Goal: Obtain resource: Download file/media

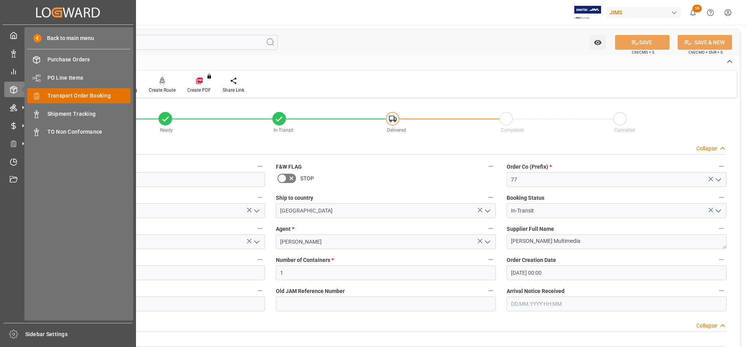
click at [61, 94] on span "Transport Order Booking" at bounding box center [88, 96] width 83 height 8
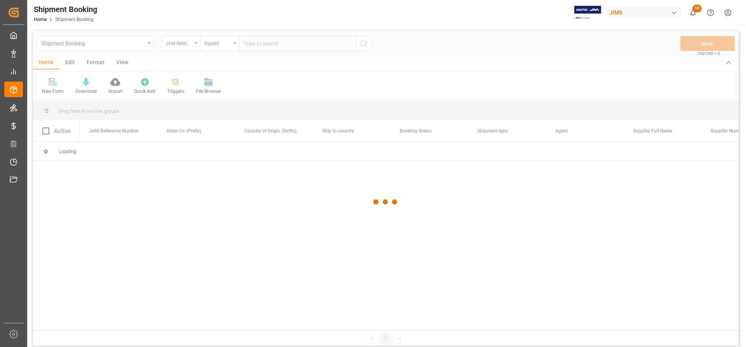
click at [268, 42] on div at bounding box center [385, 202] width 705 height 342
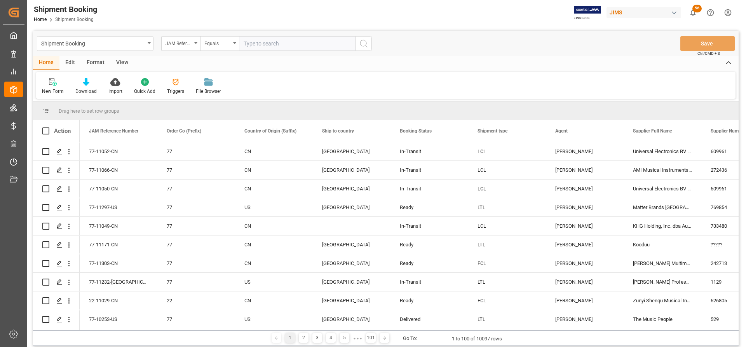
click at [256, 40] on input "text" at bounding box center [297, 43] width 117 height 15
paste input "77-11293-US"
type input "77-11293-US"
click at [363, 45] on icon "search button" at bounding box center [363, 43] width 9 height 9
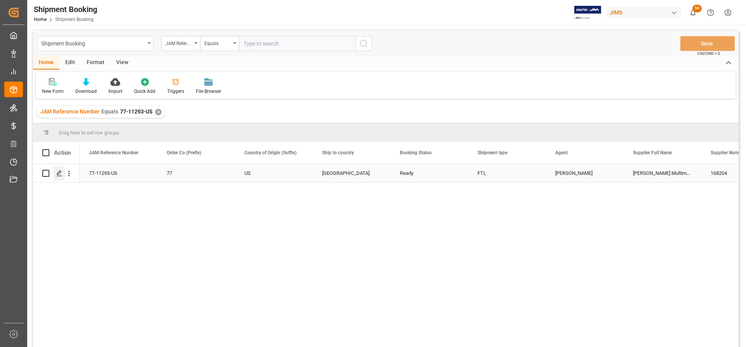
click at [61, 172] on polygon "Press SPACE to select this row." at bounding box center [59, 173] width 4 height 4
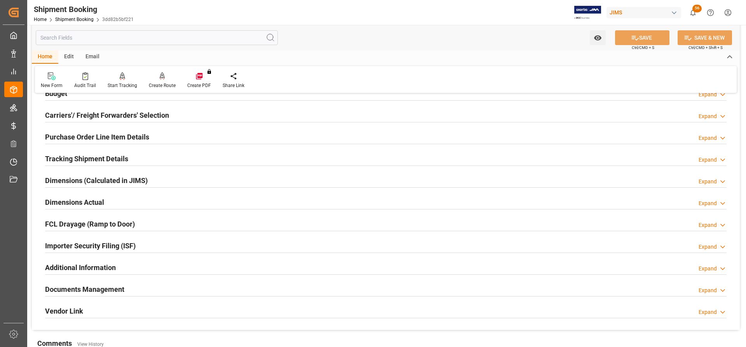
scroll to position [117, 0]
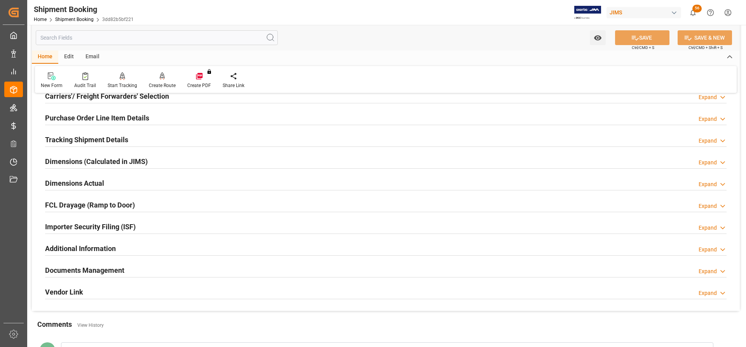
click at [89, 270] on h2 "Documents Management" at bounding box center [84, 270] width 79 height 10
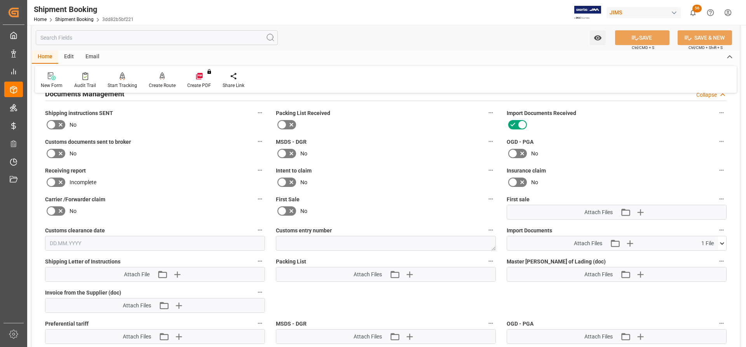
scroll to position [311, 0]
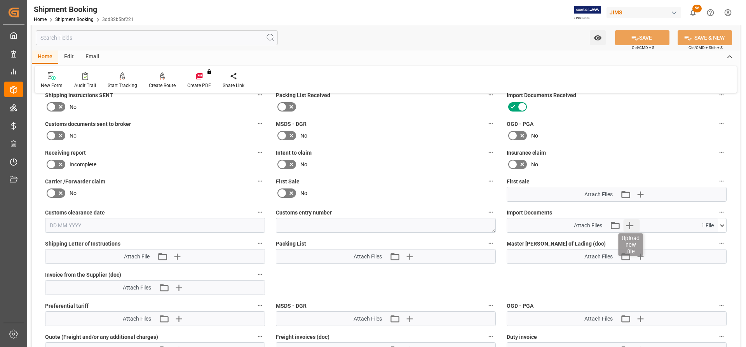
click at [631, 227] on icon "button" at bounding box center [629, 225] width 12 height 12
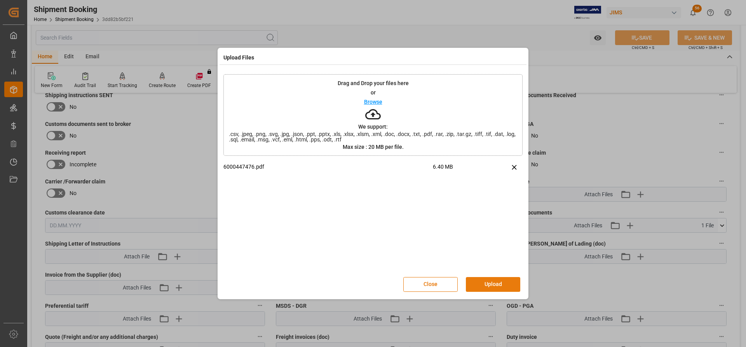
click at [490, 282] on button "Upload" at bounding box center [493, 284] width 54 height 15
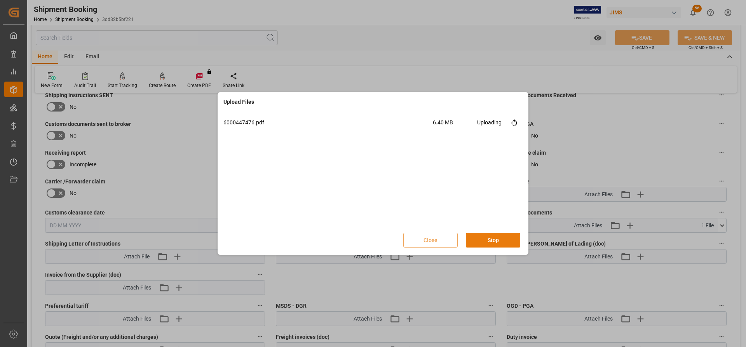
click at [482, 240] on button "Stop" at bounding box center [493, 240] width 54 height 15
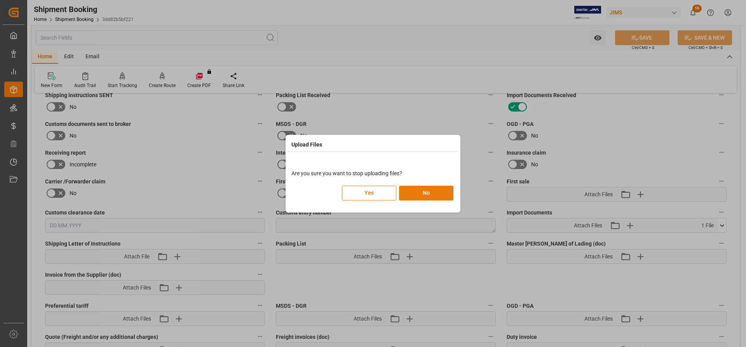
click at [407, 191] on button "No" at bounding box center [426, 193] width 54 height 15
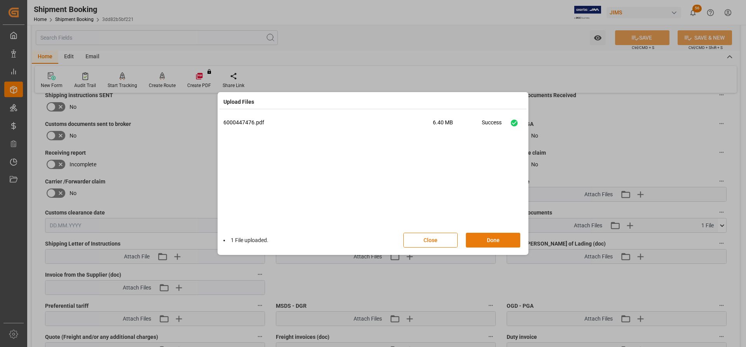
click at [476, 239] on button "Done" at bounding box center [493, 240] width 54 height 15
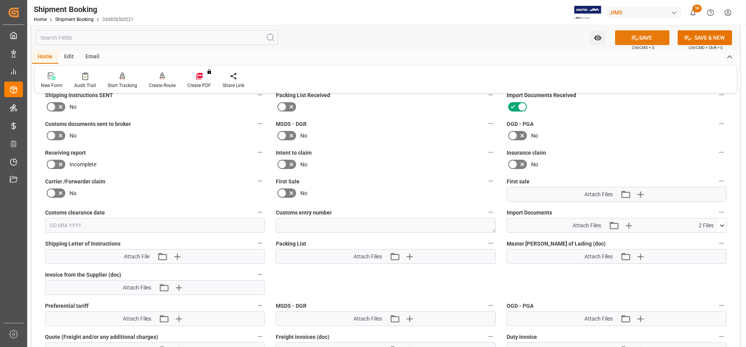
click at [645, 37] on button "SAVE" at bounding box center [642, 37] width 54 height 15
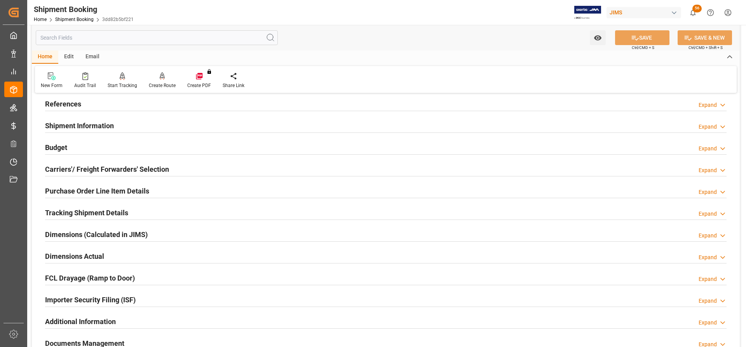
scroll to position [0, 0]
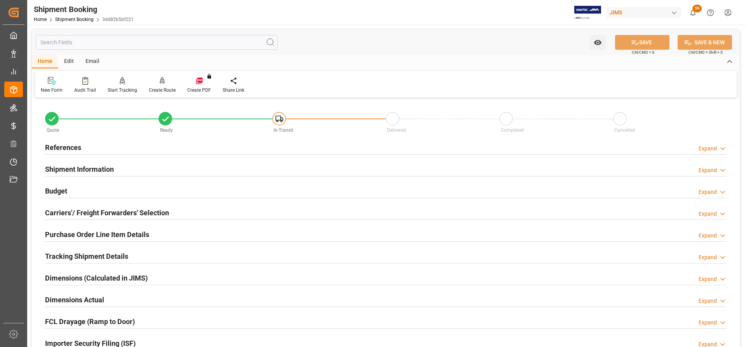
click at [53, 149] on h2 "References" at bounding box center [63, 147] width 36 height 10
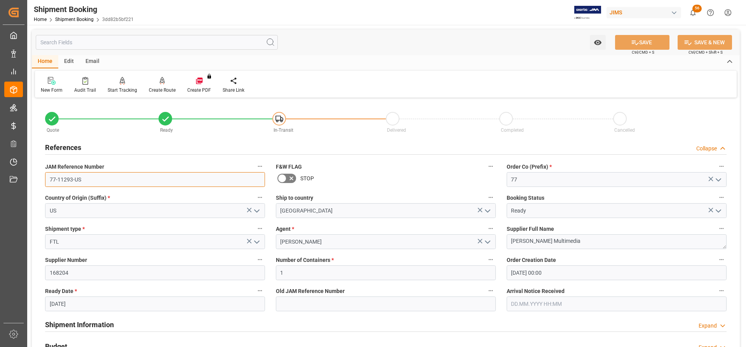
drag, startPoint x: 87, startPoint y: 181, endPoint x: 32, endPoint y: 177, distance: 55.7
click at [32, 177] on div "Quote Ready In-Transit Delivered Completed Cancelled References Collapse JAM Re…" at bounding box center [386, 341] width 708 height 483
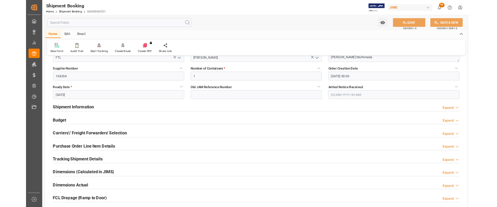
scroll to position [155, 0]
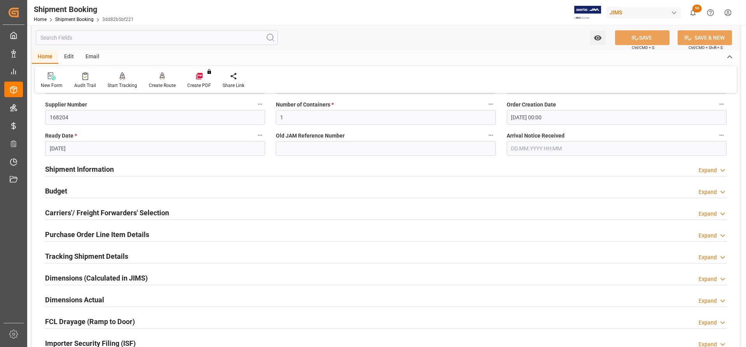
click at [52, 257] on h2 "Tracking Shipment Details" at bounding box center [86, 256] width 83 height 10
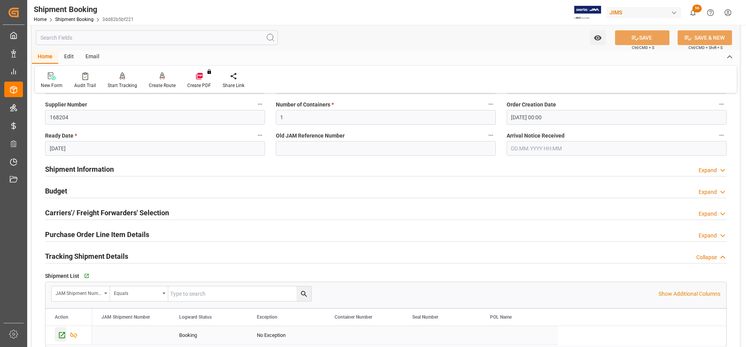
click at [59, 334] on icon "Press SPACE to select this row." at bounding box center [62, 335] width 8 height 8
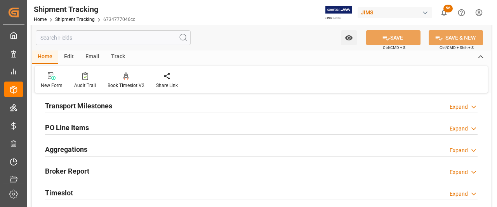
scroll to position [117, 0]
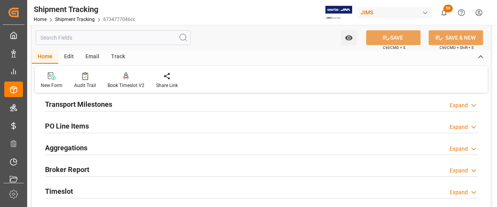
click at [83, 104] on h2 "Transport Milestones" at bounding box center [78, 104] width 67 height 10
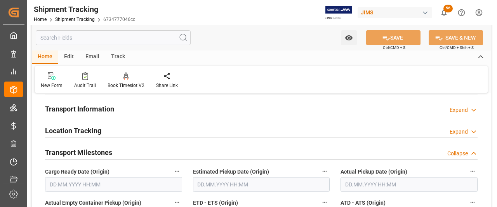
scroll to position [0, 0]
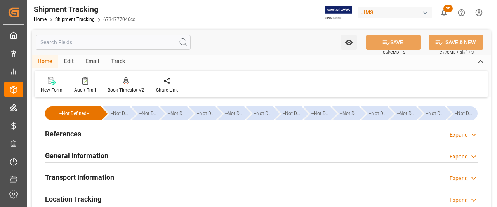
click at [64, 136] on h2 "References" at bounding box center [63, 134] width 36 height 10
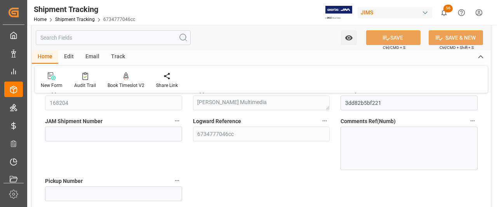
scroll to position [117, 0]
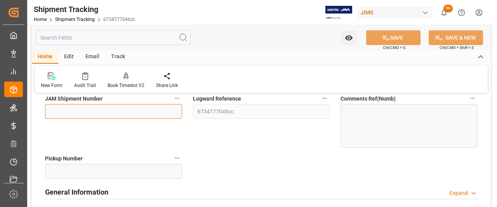
click at [55, 111] on input at bounding box center [113, 111] width 137 height 15
paste input "73253"
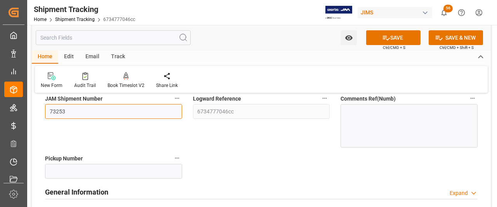
type input "73253"
click at [396, 37] on button "SAVE" at bounding box center [393, 37] width 54 height 15
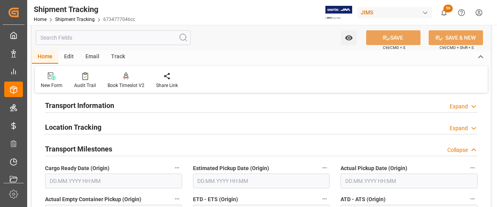
scroll to position [233, 0]
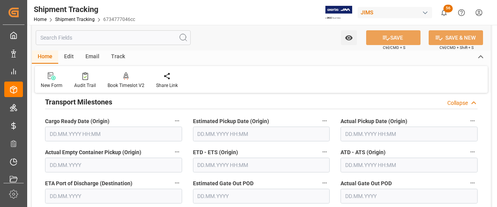
click at [96, 127] on input "text" at bounding box center [113, 134] width 137 height 15
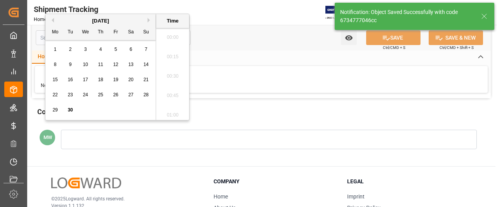
scroll to position [119, 0]
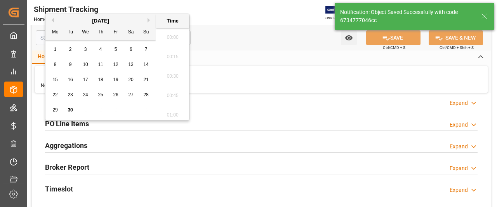
click at [83, 132] on div "PO Line Items Expand" at bounding box center [261, 124] width 443 height 22
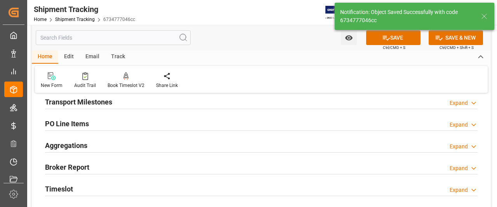
click at [92, 103] on h2 "Transport Milestones" at bounding box center [78, 102] width 67 height 10
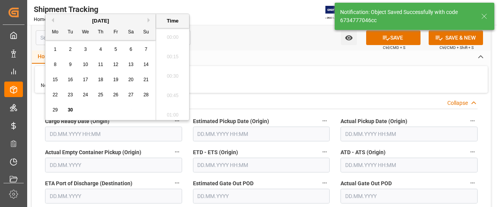
click at [87, 138] on input "text" at bounding box center [113, 134] width 137 height 15
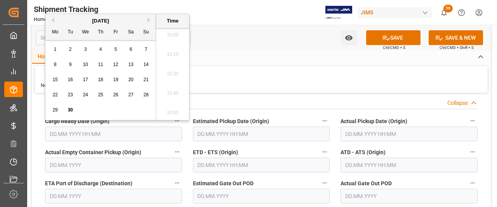
click at [68, 108] on span "30" at bounding box center [70, 109] width 5 height 5
type input "30.09.2025 00:00"
click at [359, 131] on input "text" at bounding box center [409, 134] width 137 height 15
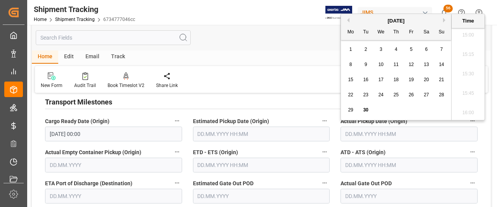
click at [363, 108] on span "30" at bounding box center [365, 109] width 5 height 5
type input "30.09.2025 00:00"
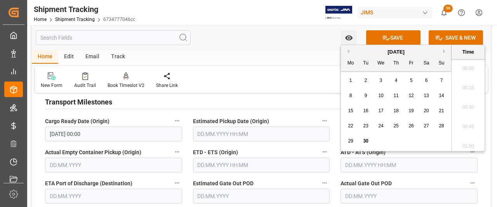
click at [359, 162] on input "text" at bounding box center [409, 165] width 137 height 15
click at [364, 137] on div "30" at bounding box center [366, 141] width 10 height 9
type input "30.09.2025 00:00"
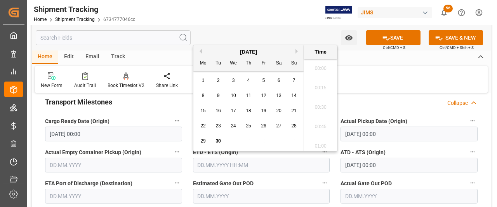
click at [244, 167] on input "text" at bounding box center [261, 165] width 137 height 15
click at [217, 141] on span "30" at bounding box center [218, 140] width 5 height 5
type input "30.09.2025 00:00"
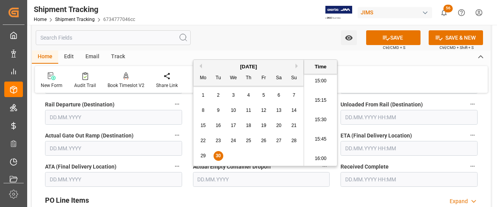
scroll to position [235, 0]
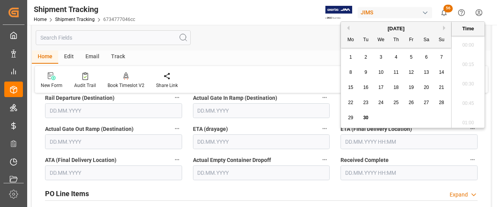
click at [353, 141] on input "text" at bounding box center [409, 141] width 137 height 15
click at [443, 26] on button "Next Month" at bounding box center [445, 28] width 5 height 5
click at [365, 77] on div "7" at bounding box center [366, 72] width 10 height 9
type input "07.10.2025 00:00"
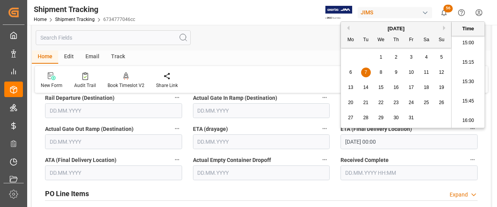
click at [255, 43] on div "Watch Option SAVE Ctrl/CMD + S SAVE & NEW Ctrl/CMD + Shift + S" at bounding box center [261, 38] width 459 height 26
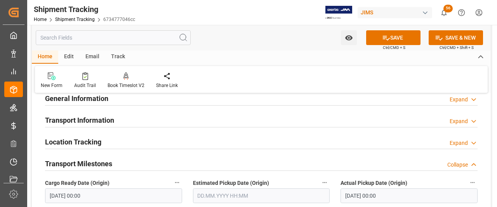
scroll to position [41, 0]
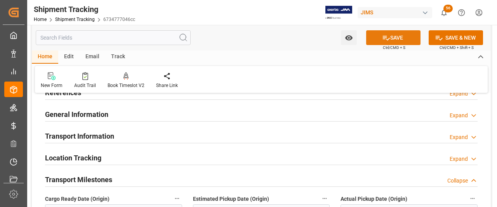
click at [402, 37] on button "SAVE" at bounding box center [393, 37] width 54 height 15
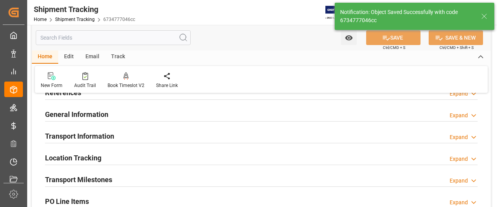
scroll to position [0, 0]
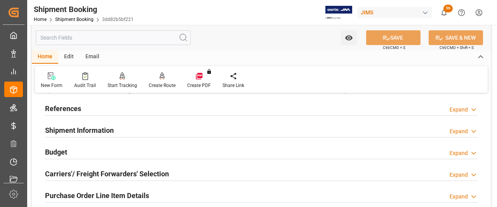
scroll to position [78, 0]
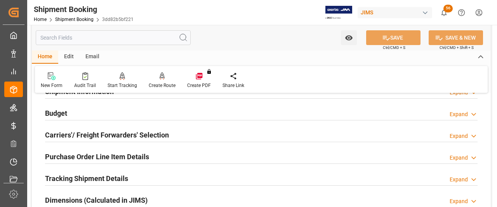
click at [56, 116] on h2 "Budget" at bounding box center [56, 113] width 22 height 10
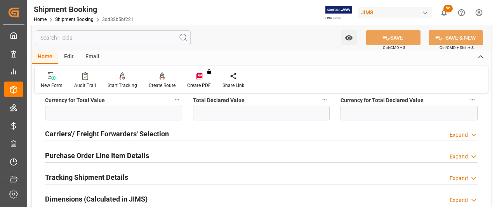
scroll to position [272, 0]
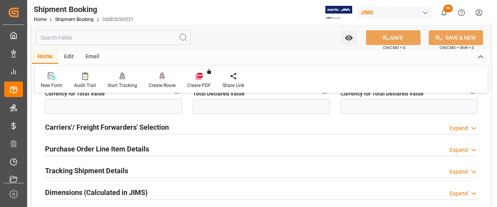
click at [96, 130] on h2 "Carriers'/ Freight Forwarders' Selection" at bounding box center [107, 127] width 124 height 10
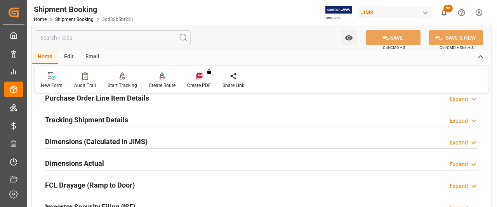
scroll to position [505, 0]
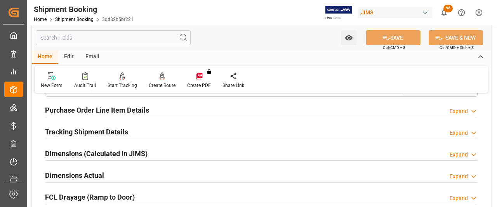
click at [83, 127] on h2 "Tracking Shipment Details" at bounding box center [86, 132] width 83 height 10
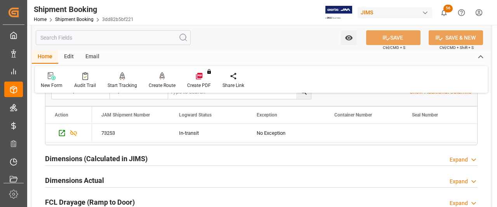
scroll to position [621, 0]
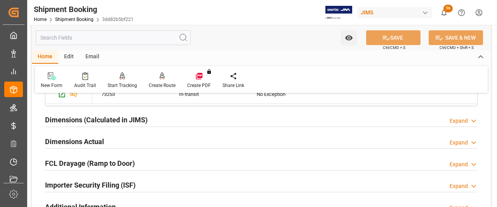
click at [65, 141] on h2 "Dimensions Actual" at bounding box center [74, 141] width 59 height 10
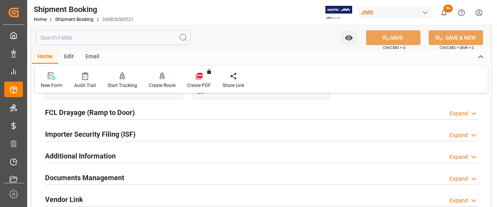
scroll to position [816, 0]
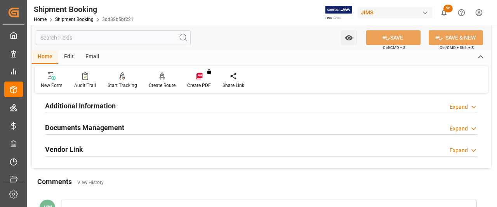
click at [87, 129] on h2 "Documents Management" at bounding box center [84, 127] width 79 height 10
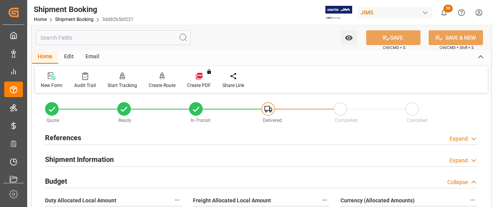
scroll to position [0, 0]
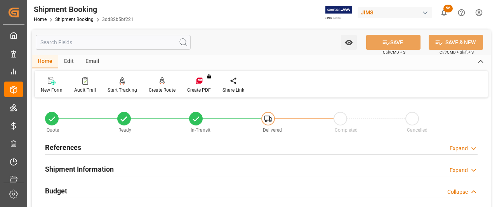
click at [75, 148] on h2 "References" at bounding box center [63, 147] width 36 height 10
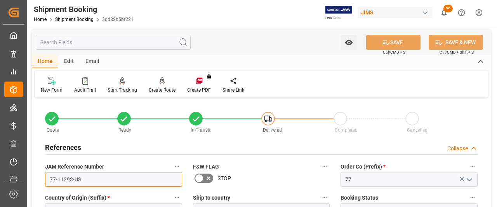
drag, startPoint x: 81, startPoint y: 181, endPoint x: 49, endPoint y: 177, distance: 32.5
click at [49, 177] on input "77-11293-US" at bounding box center [113, 179] width 137 height 15
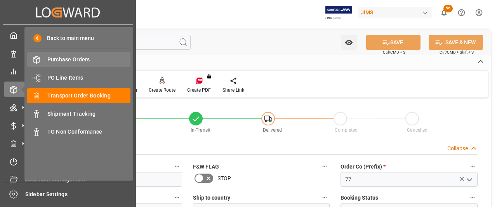
click at [66, 59] on span "Purchase Orders" at bounding box center [88, 60] width 83 height 8
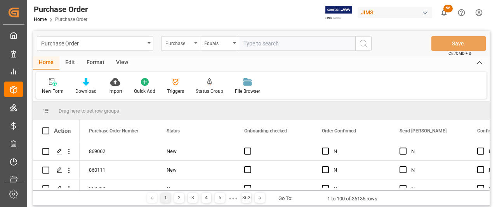
click at [194, 42] on div "Purchase Order Number" at bounding box center [180, 43] width 39 height 15
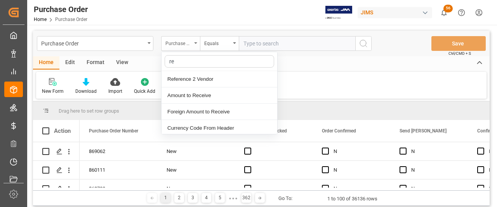
type input "ref"
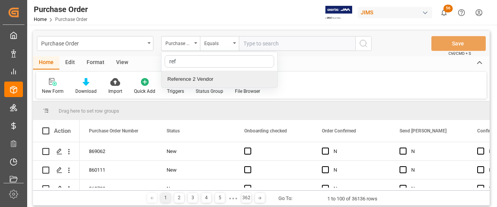
click at [188, 77] on div "Reference 2 Vendor" at bounding box center [220, 79] width 116 height 16
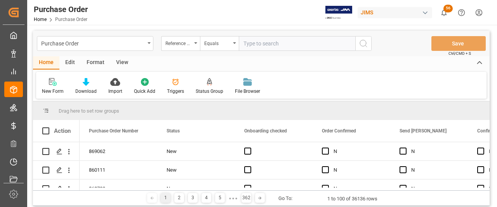
paste input "77-11293-US"
type input "77-11293-US"
click at [365, 45] on icon "search button" at bounding box center [363, 43] width 9 height 9
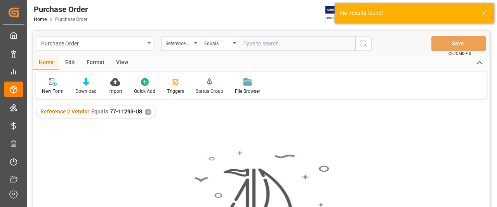
click at [145, 111] on div "✕" at bounding box center [148, 112] width 7 height 7
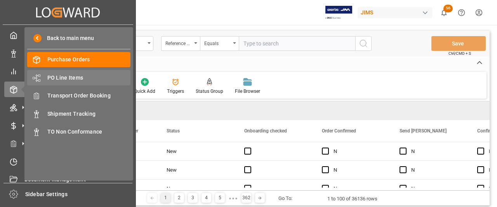
click at [59, 76] on span "PO Line Items" at bounding box center [88, 78] width 83 height 8
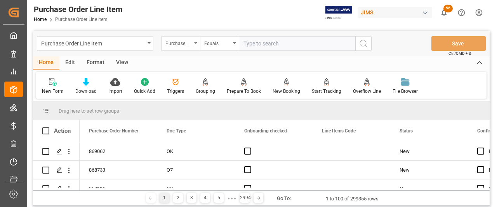
click at [197, 42] on div "Purchase Order Number" at bounding box center [180, 43] width 39 height 15
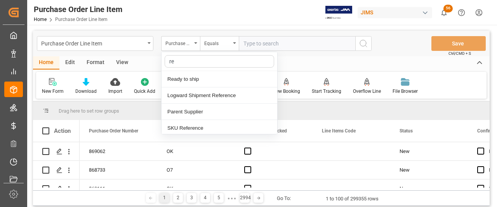
type input "ref"
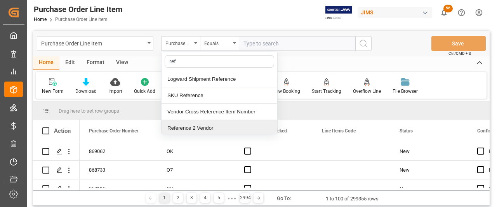
click at [185, 127] on div "Reference 2 Vendor" at bounding box center [220, 128] width 116 height 16
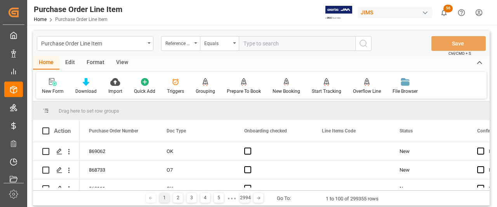
paste input "77-11293-US"
type input "77-11293-US"
click at [362, 43] on icon "search button" at bounding box center [363, 43] width 9 height 9
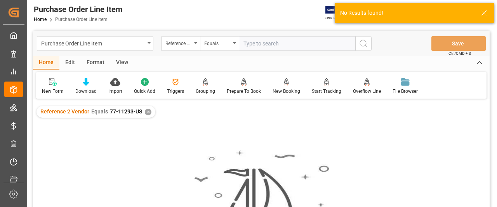
click at [146, 111] on div "✕" at bounding box center [148, 112] width 7 height 7
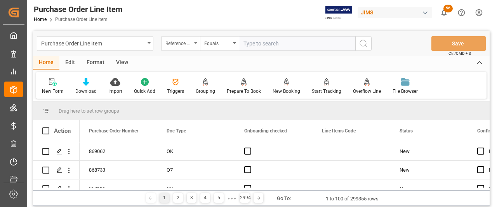
click at [195, 44] on div "Reference 2 Vendor" at bounding box center [180, 43] width 39 height 15
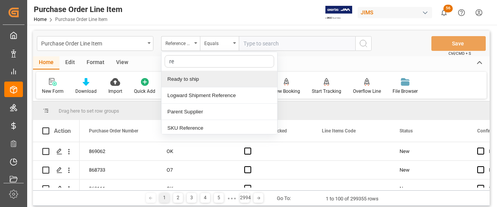
type input "ref"
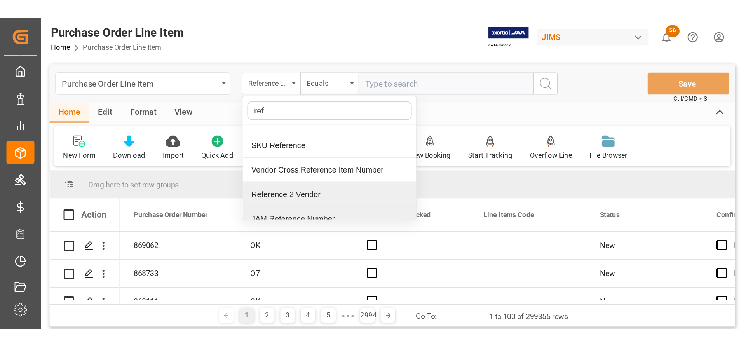
scroll to position [17, 0]
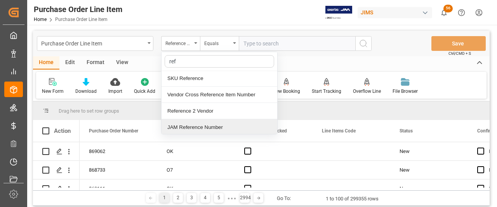
click at [180, 125] on div "JAM Reference Number" at bounding box center [220, 127] width 116 height 16
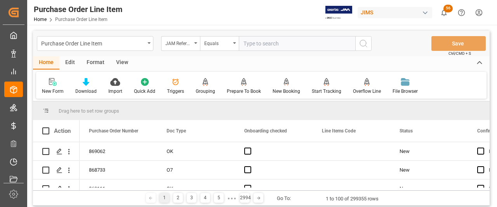
paste input "77-11293-US"
type input "77-11293-US"
click at [359, 43] on icon "search button" at bounding box center [363, 43] width 9 height 9
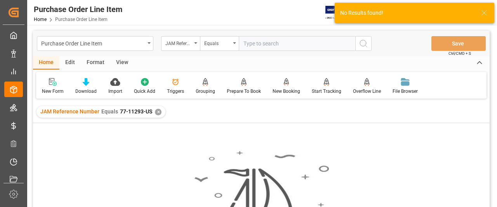
click at [157, 112] on div "✕" at bounding box center [158, 112] width 7 height 7
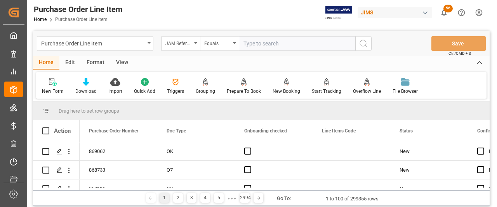
paste input "77-11293-US"
click at [244, 43] on input "77-11293-US" at bounding box center [297, 43] width 117 height 15
type input "77-11293-US"
click at [363, 43] on icon "search button" at bounding box center [363, 43] width 9 height 9
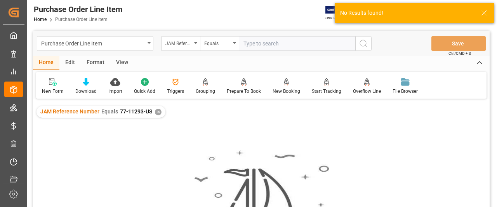
click at [155, 110] on div "✕" at bounding box center [158, 112] width 7 height 7
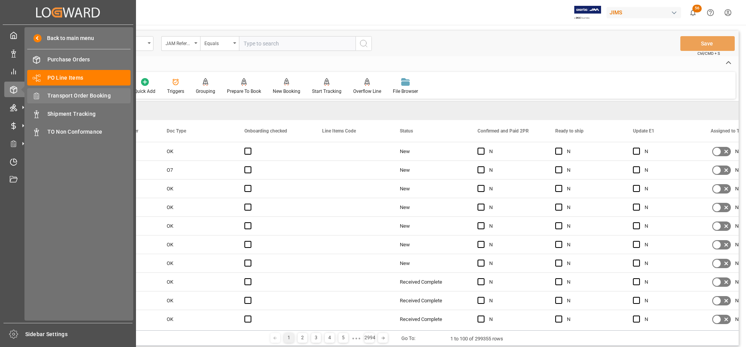
click at [66, 96] on span "Transport Order Booking" at bounding box center [88, 96] width 83 height 8
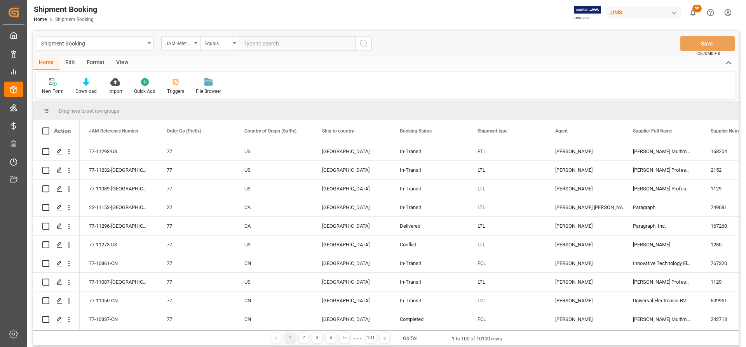
click at [262, 42] on input "text" at bounding box center [297, 43] width 117 height 15
paste input "77-11293-US"
type input "77-11293-US"
click at [363, 44] on icon "search button" at bounding box center [363, 43] width 9 height 9
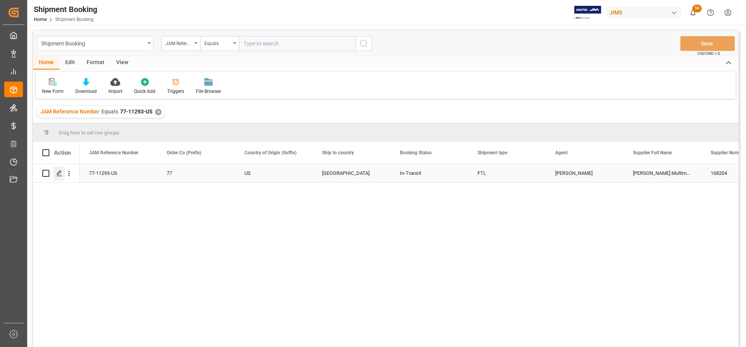
click at [57, 174] on icon "Press SPACE to select this row." at bounding box center [59, 173] width 6 height 6
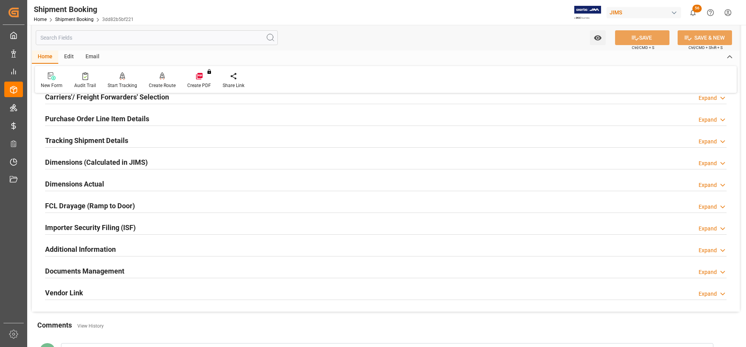
scroll to position [117, 0]
click at [72, 137] on h2 "Tracking Shipment Details" at bounding box center [86, 139] width 83 height 10
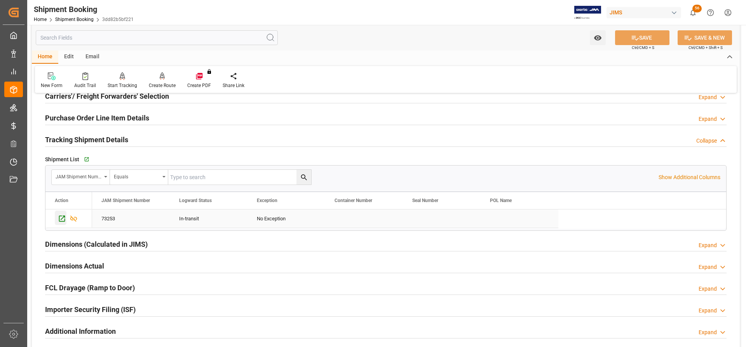
click at [64, 207] on icon "Press SPACE to select this row." at bounding box center [62, 218] width 8 height 8
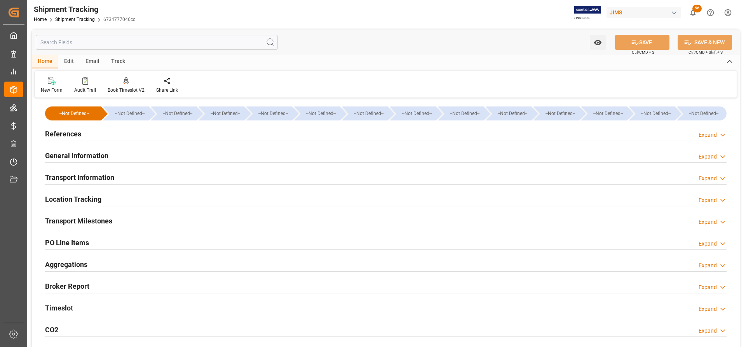
click at [84, 180] on h2 "Transport Information" at bounding box center [79, 177] width 69 height 10
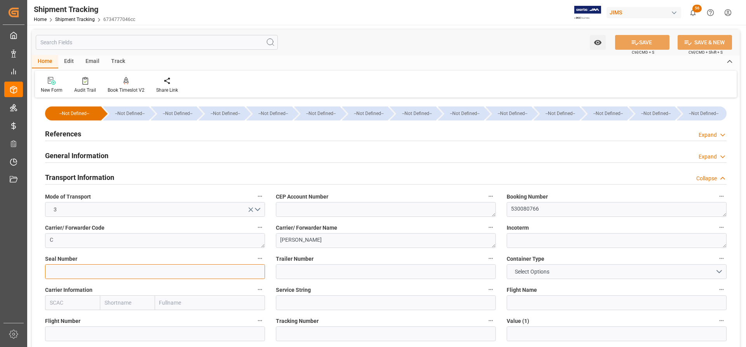
click at [67, 272] on input at bounding box center [155, 271] width 220 height 15
type input "0081-3409"
click at [289, 264] on label "Trailer Number" at bounding box center [386, 258] width 220 height 11
click at [485, 263] on button "Trailer Number" at bounding box center [490, 258] width 10 height 10
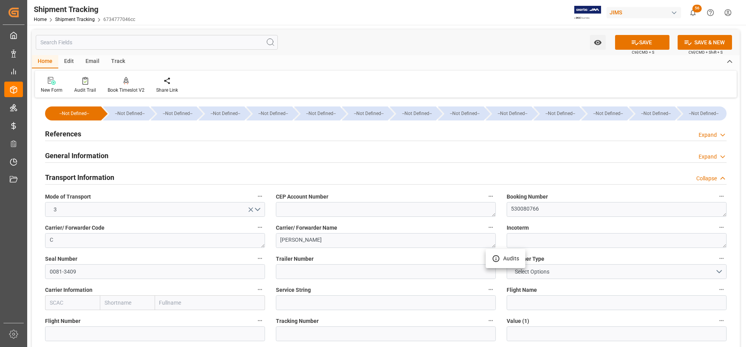
click at [292, 273] on div at bounding box center [373, 173] width 746 height 347
click at [287, 272] on input at bounding box center [386, 271] width 220 height 15
type input "WDV9I01"
drag, startPoint x: 645, startPoint y: 42, endPoint x: 616, endPoint y: 57, distance: 32.7
click at [645, 42] on button "SAVE" at bounding box center [642, 42] width 54 height 15
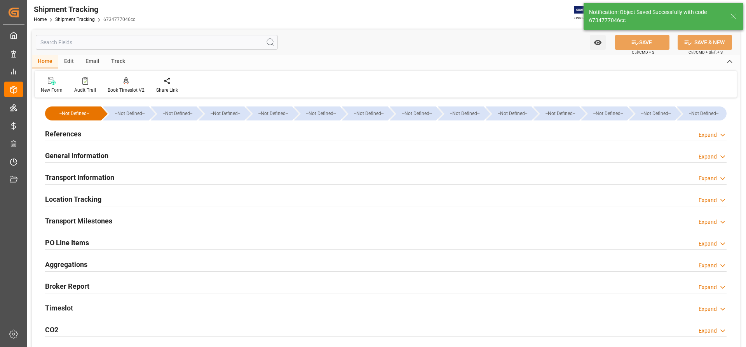
click at [79, 218] on h2 "Transport Milestones" at bounding box center [78, 221] width 67 height 10
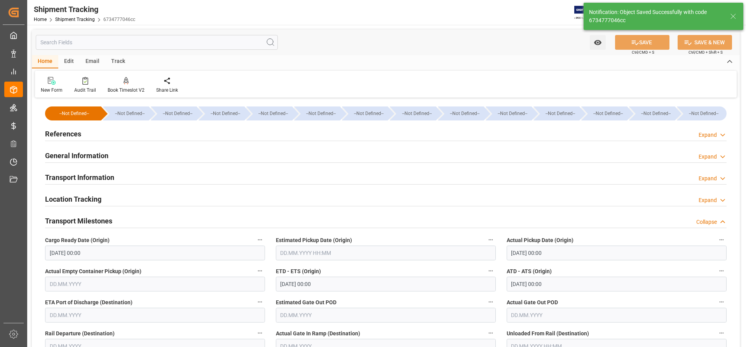
click at [83, 155] on h2 "General Information" at bounding box center [76, 155] width 63 height 10
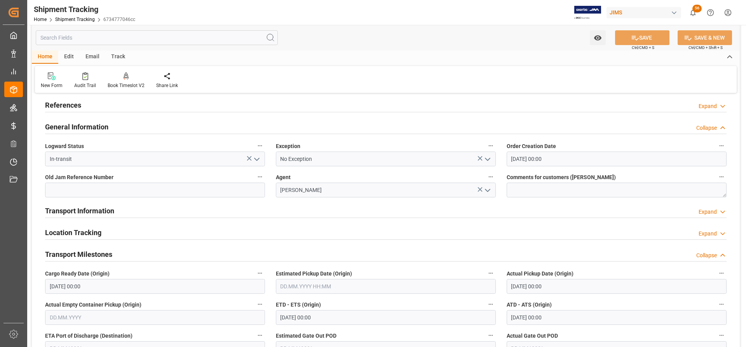
scroll to position [117, 0]
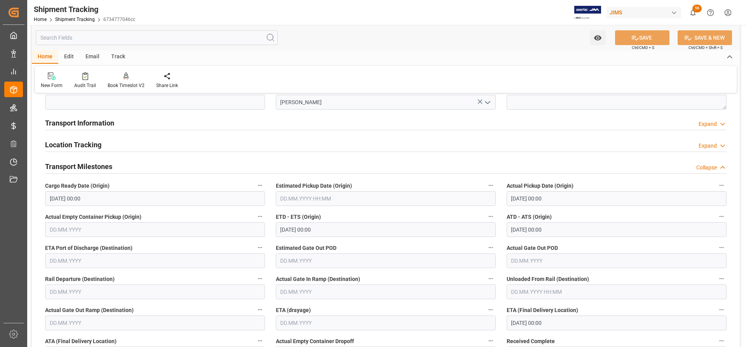
click at [84, 122] on h2 "Transport Information" at bounding box center [79, 123] width 69 height 10
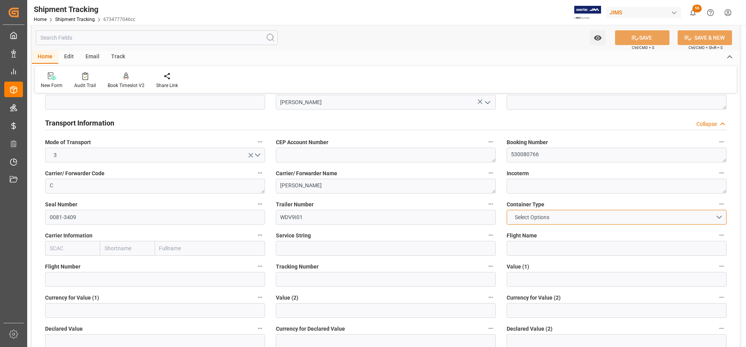
click at [560, 216] on button "Select Options" at bounding box center [616, 217] width 220 height 15
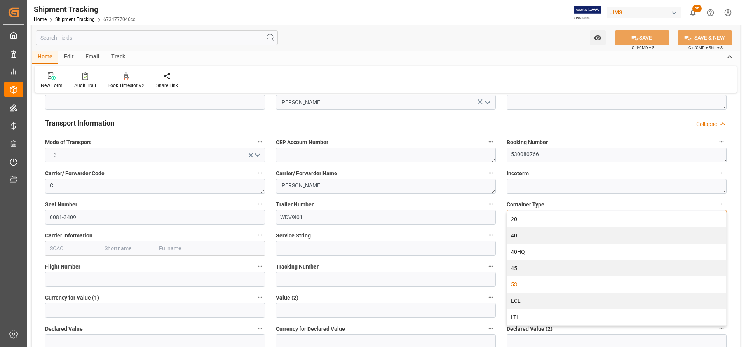
click at [522, 283] on div "53" at bounding box center [616, 284] width 219 height 16
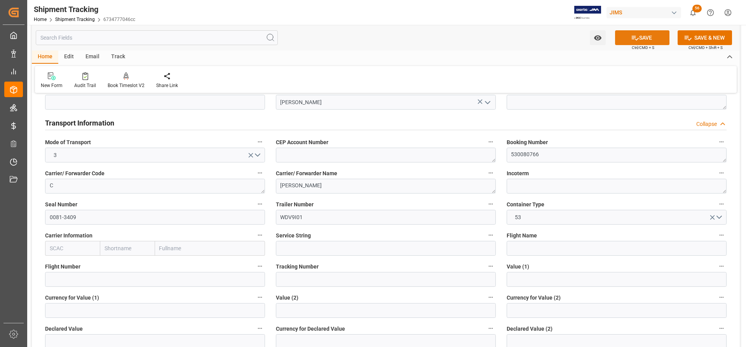
click at [648, 38] on button "SAVE" at bounding box center [642, 37] width 54 height 15
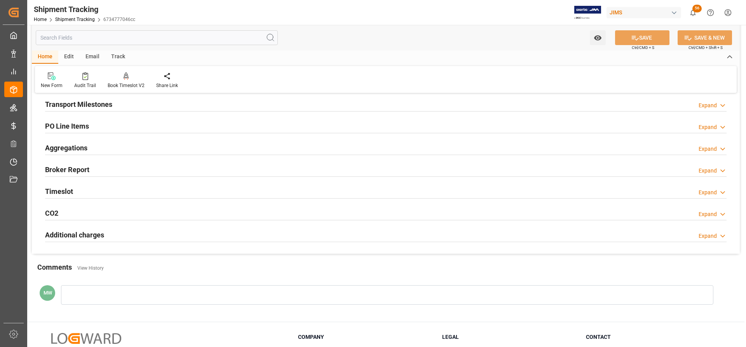
click at [89, 102] on h2 "Transport Milestones" at bounding box center [78, 104] width 67 height 10
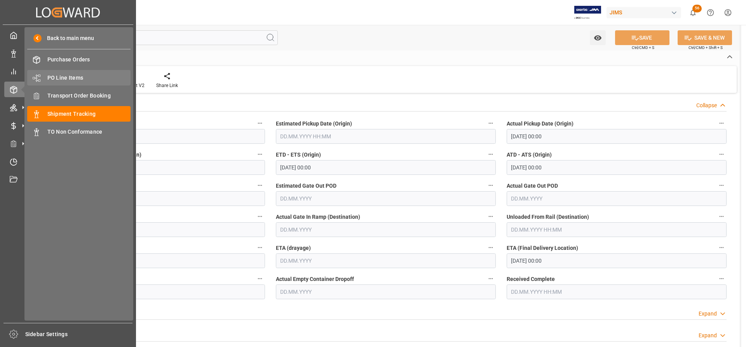
click at [64, 78] on span "PO Line Items" at bounding box center [88, 78] width 83 height 8
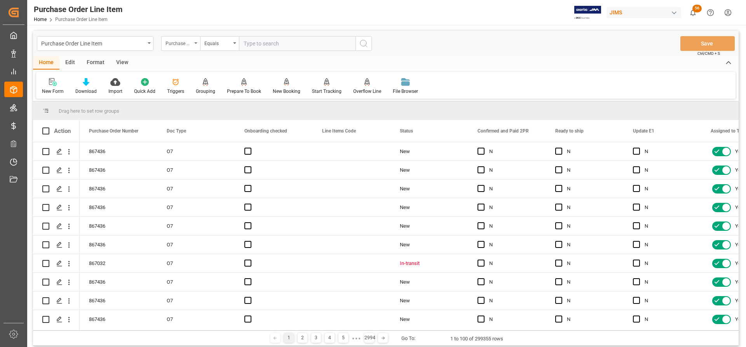
click at [196, 41] on div "Purchase Order Number" at bounding box center [180, 43] width 39 height 15
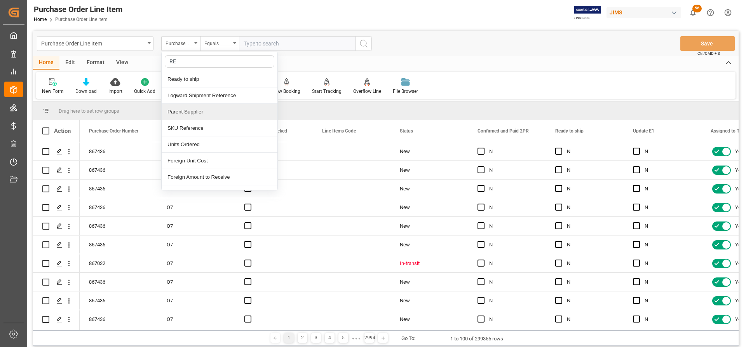
type input "REF"
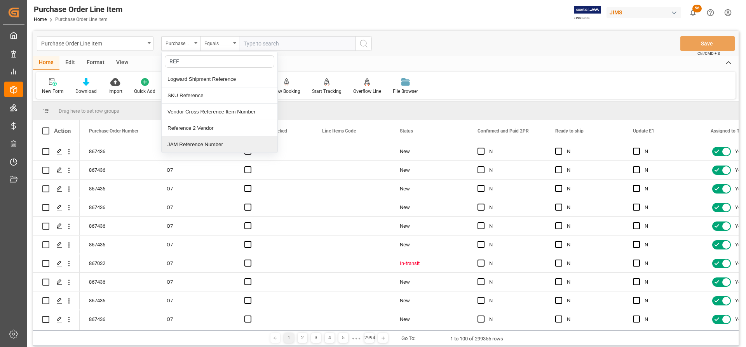
click at [177, 141] on div "JAM Reference Number" at bounding box center [220, 144] width 116 height 16
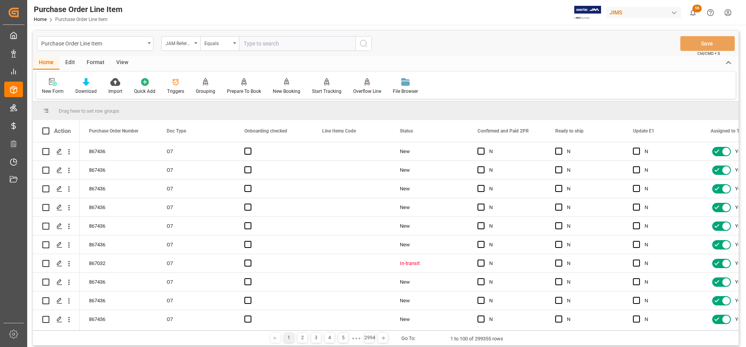
paste input "77-11293-US"
type input "77-11293-US"
click at [363, 44] on icon "search button" at bounding box center [363, 43] width 9 height 9
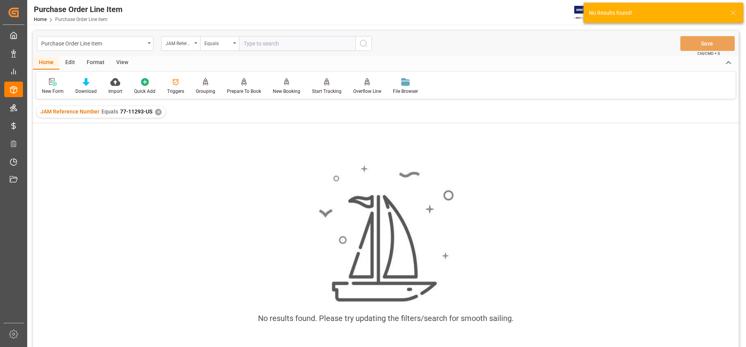
click at [157, 110] on div "✕" at bounding box center [158, 112] width 7 height 7
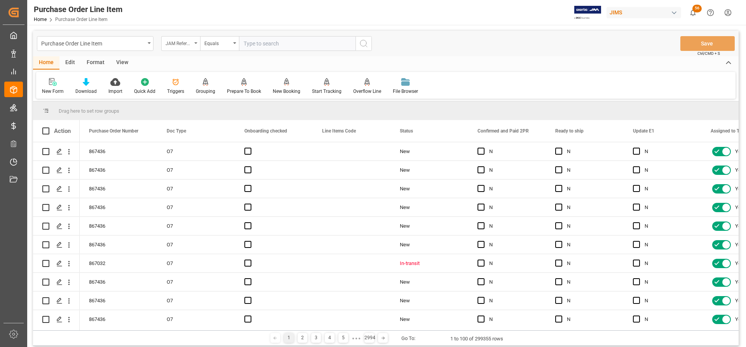
click at [197, 40] on div "JAM Reference Number" at bounding box center [180, 43] width 39 height 15
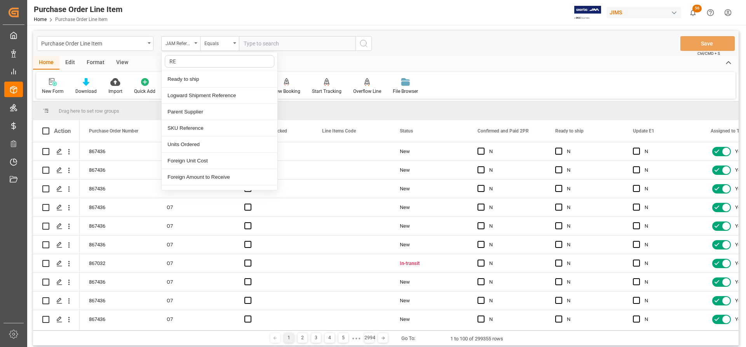
type input "REF"
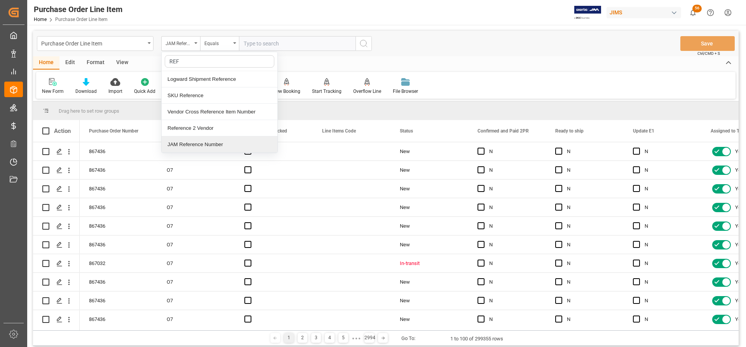
click at [182, 144] on div "JAM Reference Number" at bounding box center [220, 144] width 116 height 16
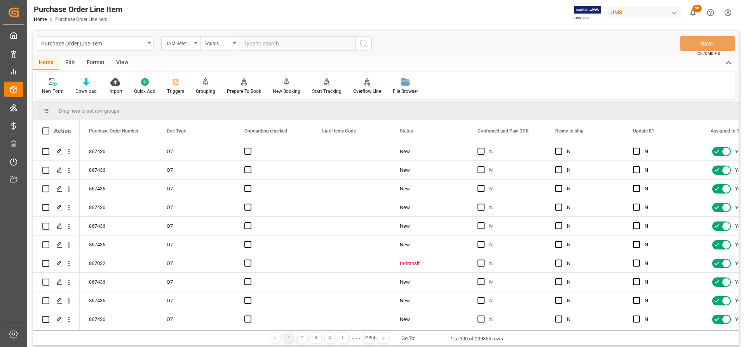
click at [244, 43] on input "text" at bounding box center [297, 43] width 117 height 15
paste input "77-11293-US"
click at [244, 43] on input "77-11293-US" at bounding box center [297, 43] width 117 height 15
type input "77-11293-US"
click at [362, 44] on icon "search button" at bounding box center [363, 43] width 9 height 9
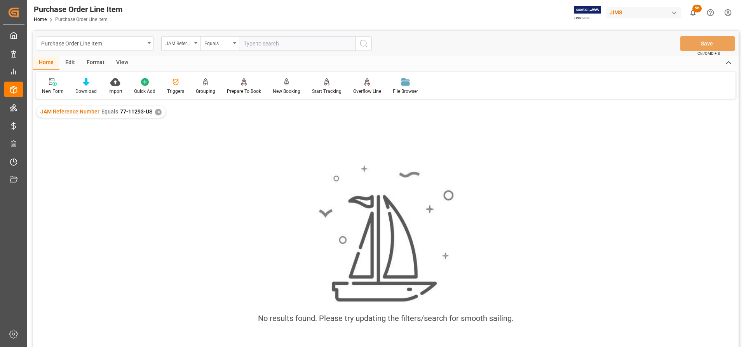
click at [156, 111] on div "✕" at bounding box center [158, 112] width 7 height 7
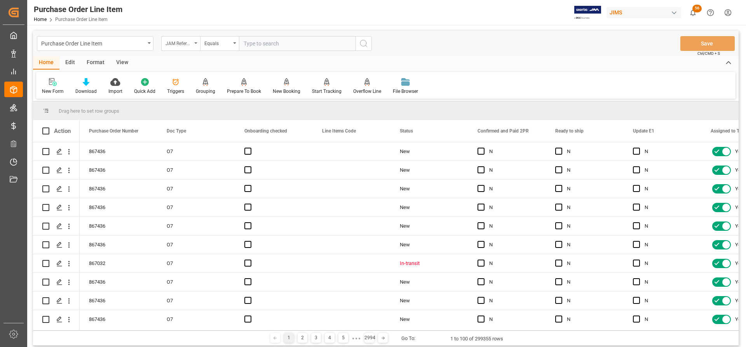
click at [195, 40] on div "JAM Reference Number" at bounding box center [180, 43] width 39 height 15
type input "REF"
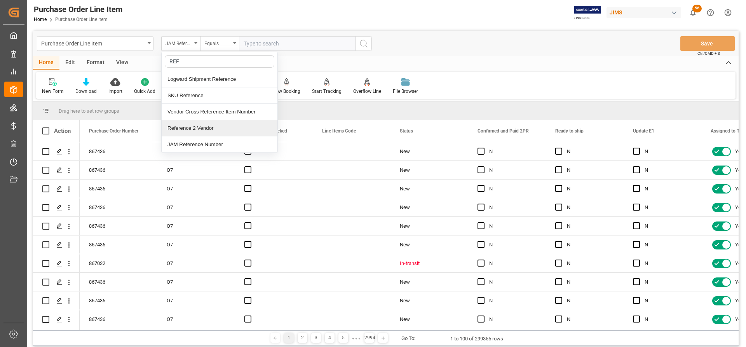
click at [187, 129] on div "Reference 2 Vendor" at bounding box center [220, 128] width 116 height 16
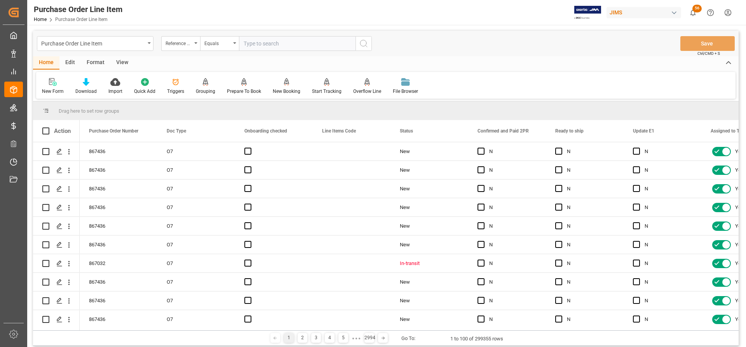
paste input "77-11293-US"
type input "77-11293-US"
click at [365, 40] on icon "search button" at bounding box center [363, 43] width 9 height 9
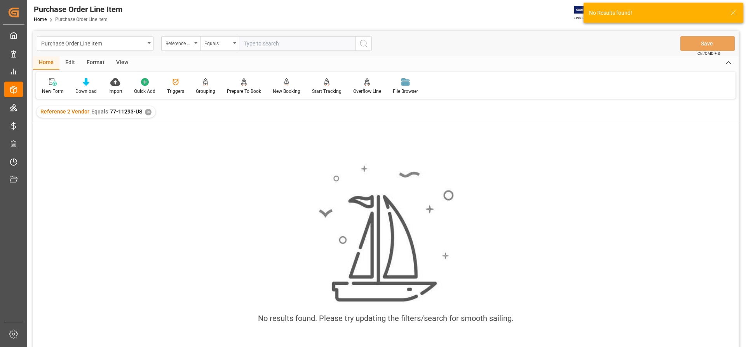
click at [145, 111] on div "✕" at bounding box center [148, 112] width 7 height 7
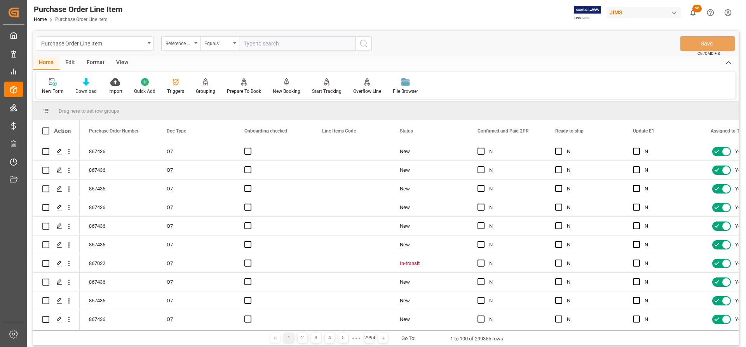
paste input "77-11293-US"
type input "77-11293-US"
click at [363, 43] on icon "search button" at bounding box center [363, 43] width 9 height 9
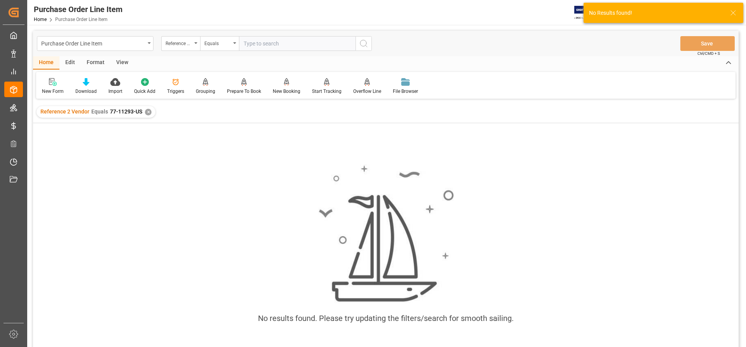
click at [148, 112] on div "✕" at bounding box center [148, 112] width 7 height 7
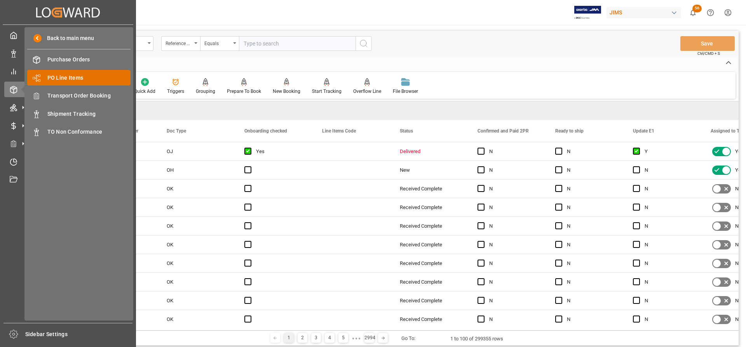
click at [74, 77] on span "PO Line Items" at bounding box center [88, 78] width 83 height 8
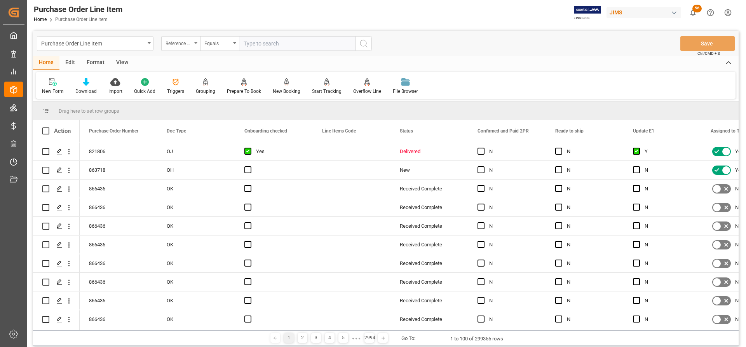
click at [196, 43] on icon "open menu" at bounding box center [195, 43] width 3 height 2
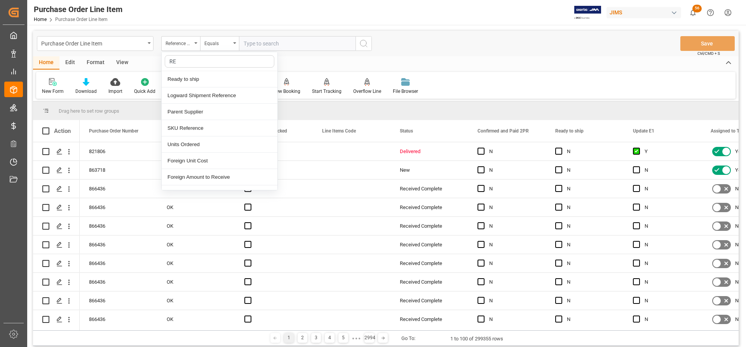
type input "REF"
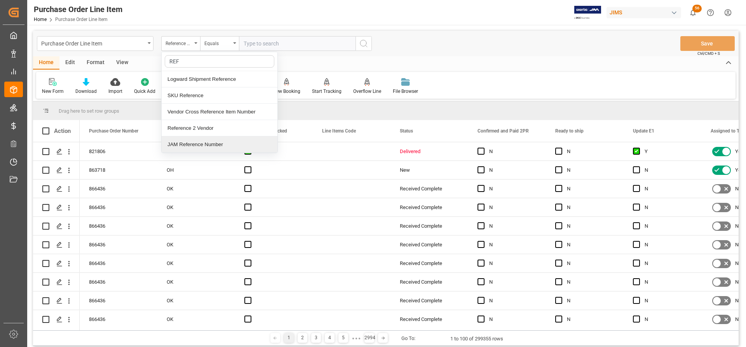
click at [174, 144] on div "JAM Reference Number" at bounding box center [220, 144] width 116 height 16
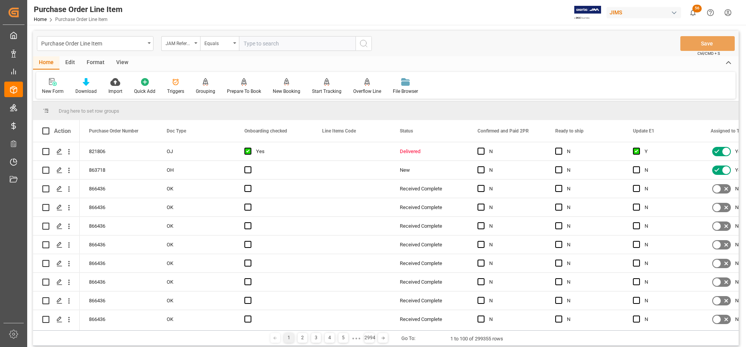
paste input "77-11293-US"
type input "77-11293-US"
click at [367, 44] on icon "search button" at bounding box center [363, 43] width 9 height 9
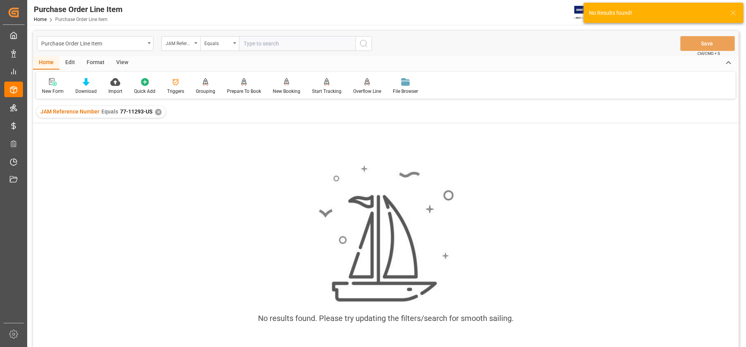
click at [160, 110] on div "✕" at bounding box center [158, 112] width 7 height 7
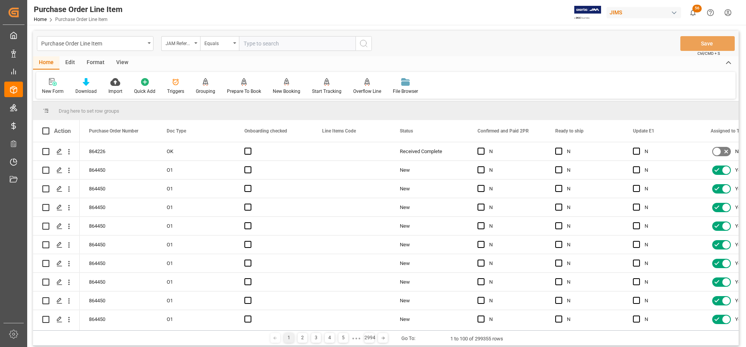
click at [246, 41] on input "text" at bounding box center [297, 43] width 117 height 15
paste input "77-11293-US"
type input "77-11293-US"
click at [365, 43] on icon "search button" at bounding box center [363, 43] width 9 height 9
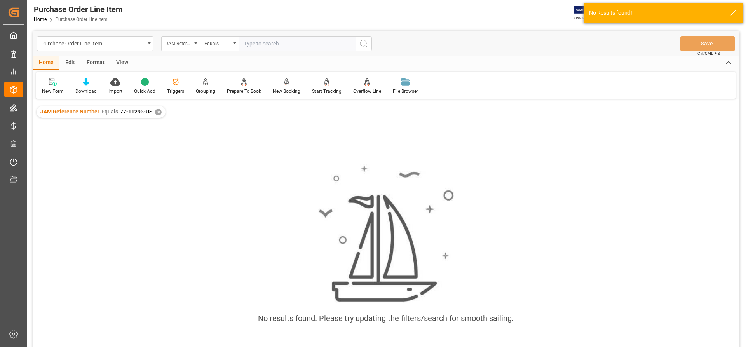
click at [160, 112] on div "✕" at bounding box center [158, 112] width 7 height 7
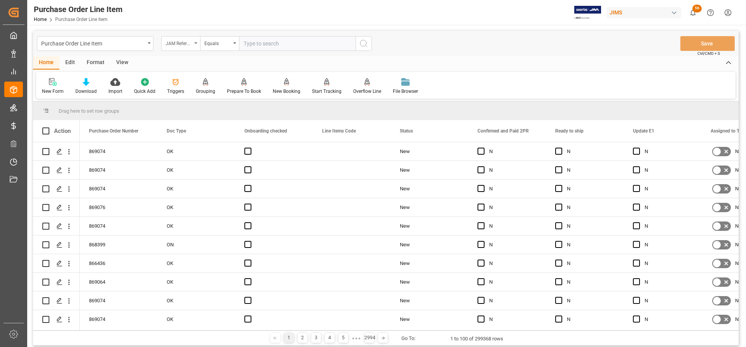
click at [191, 42] on div "JAM Reference Number" at bounding box center [178, 42] width 26 height 9
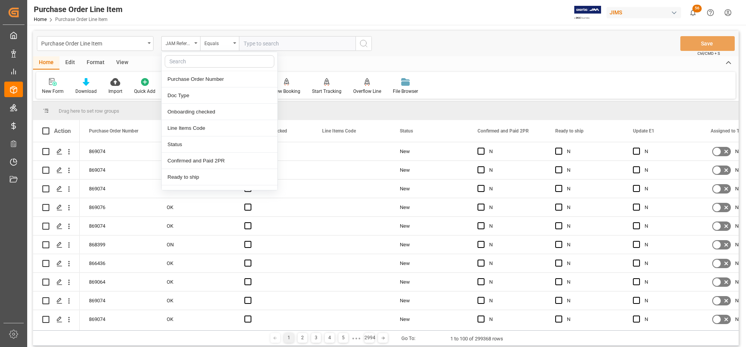
click at [174, 61] on input "text" at bounding box center [220, 61] width 110 height 12
type input "REF"
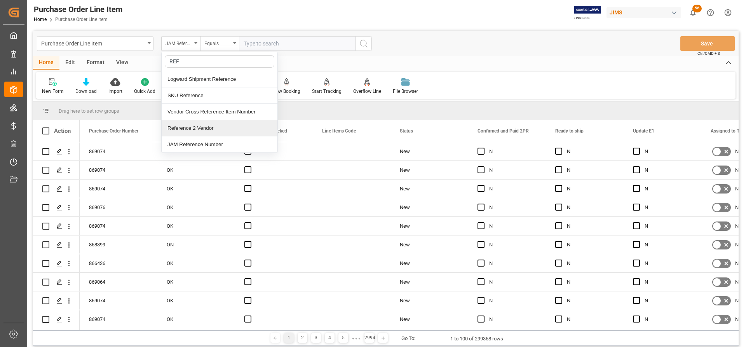
click at [177, 129] on div "Reference 2 Vendor" at bounding box center [220, 128] width 116 height 16
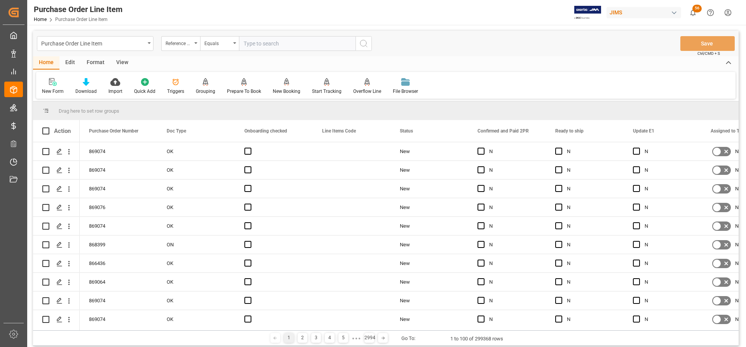
click at [243, 44] on input "text" at bounding box center [297, 43] width 117 height 15
paste input "77-11293-US"
click at [243, 43] on input "77-11293-US" at bounding box center [297, 43] width 117 height 15
type input "77-11293-US"
click at [361, 45] on icon "search button" at bounding box center [363, 43] width 9 height 9
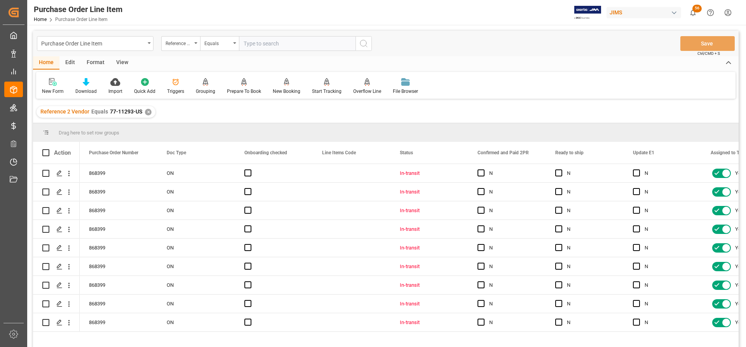
click at [123, 61] on div "View" at bounding box center [122, 62] width 24 height 13
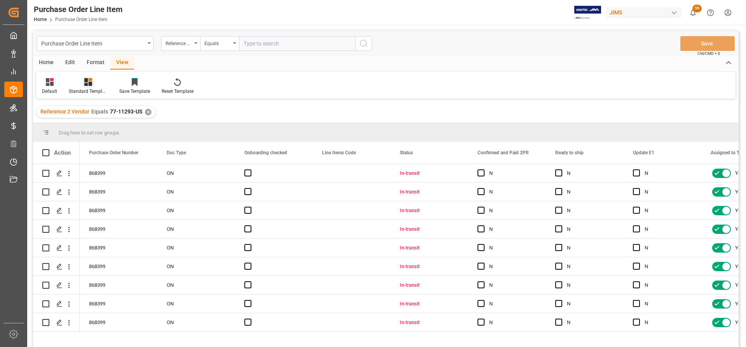
click at [84, 87] on div "Standard Templates" at bounding box center [88, 86] width 50 height 17
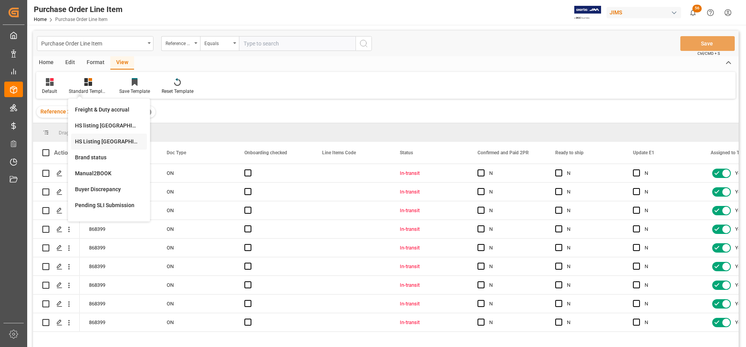
click at [87, 141] on div "HS Listing CANADA" at bounding box center [109, 141] width 68 height 8
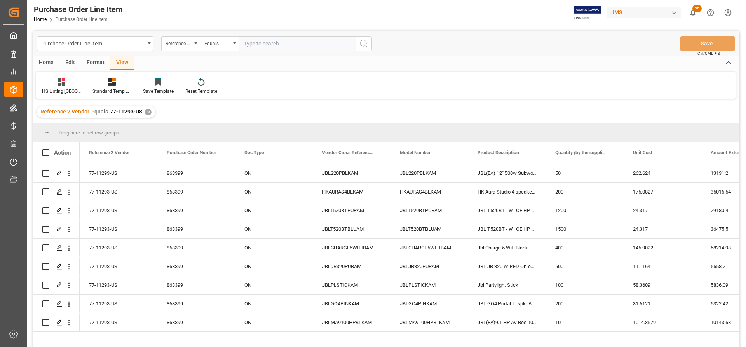
click at [45, 62] on div "Home" at bounding box center [46, 62] width 26 height 13
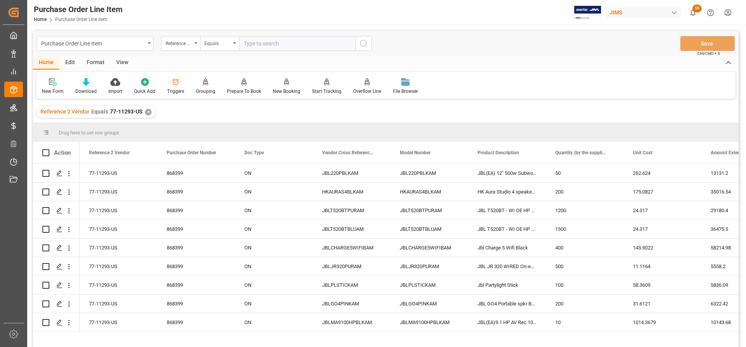
click at [81, 84] on div at bounding box center [85, 82] width 21 height 8
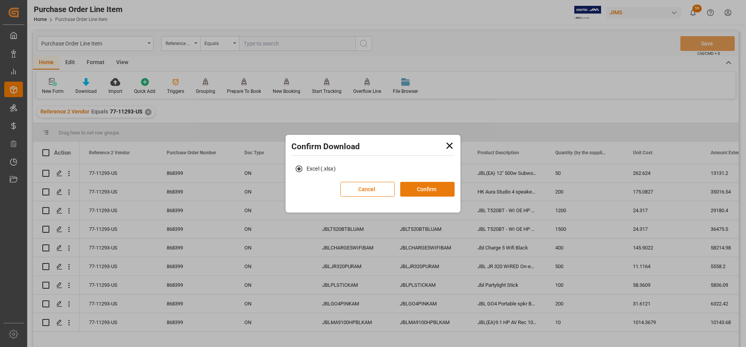
click at [423, 189] on button "Confirm" at bounding box center [427, 189] width 54 height 15
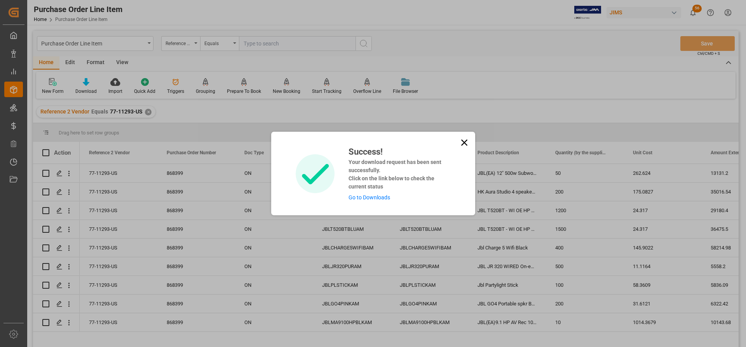
click at [376, 196] on link "Go to Downloads" at bounding box center [369, 197] width 42 height 6
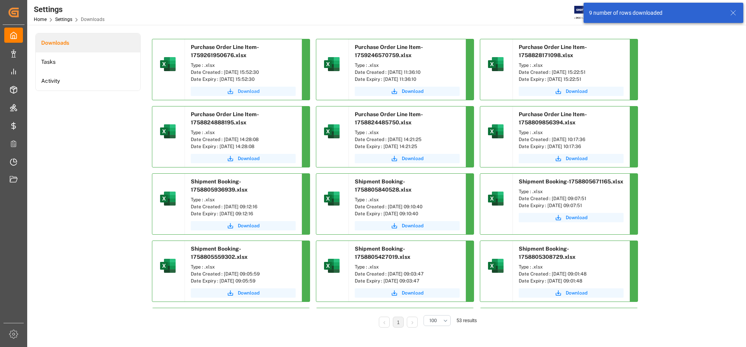
click at [243, 92] on span "Download" at bounding box center [249, 91] width 22 height 7
